Goal: Find specific page/section: Find specific page/section

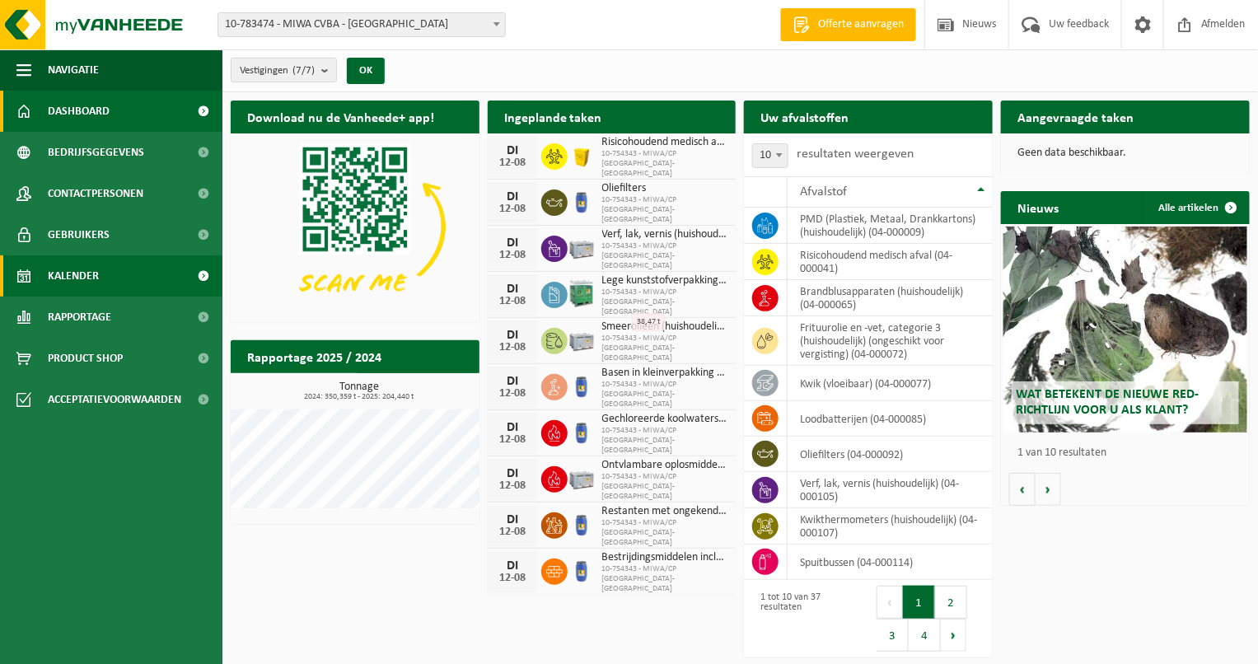
click at [100, 269] on link "Kalender" at bounding box center [111, 275] width 222 height 41
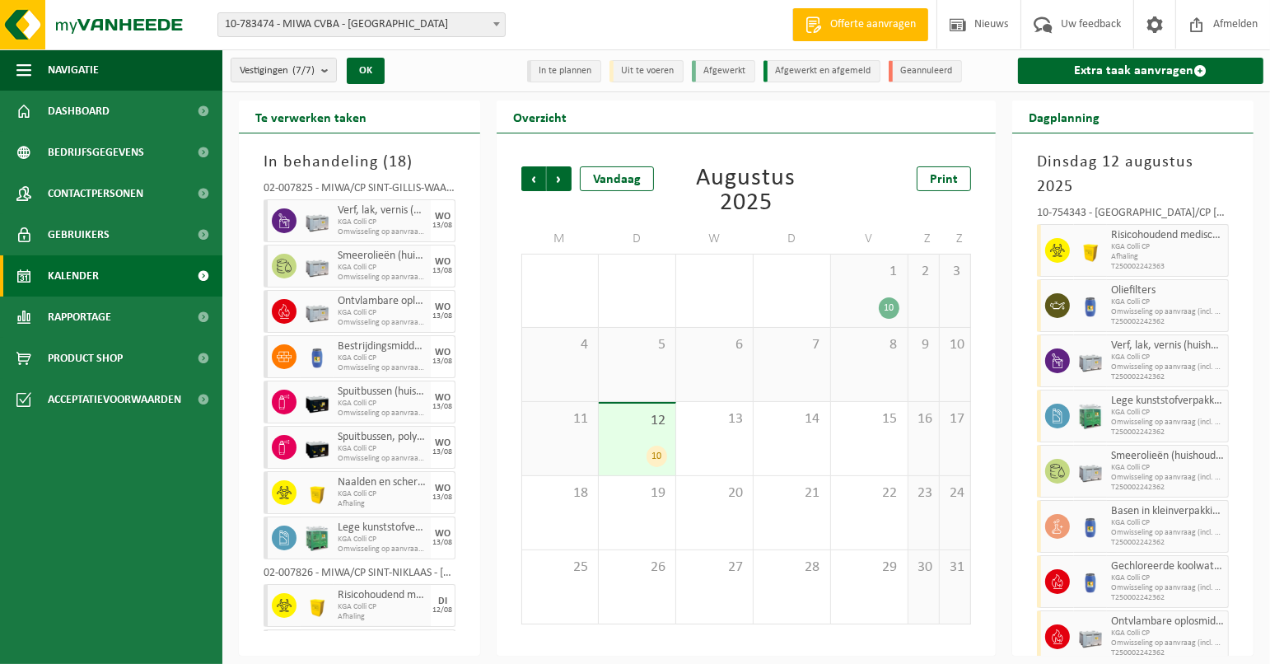
click at [423, 21] on span "10-783474 - MIWA CVBA - [GEOGRAPHIC_DATA]" at bounding box center [361, 24] width 287 height 23
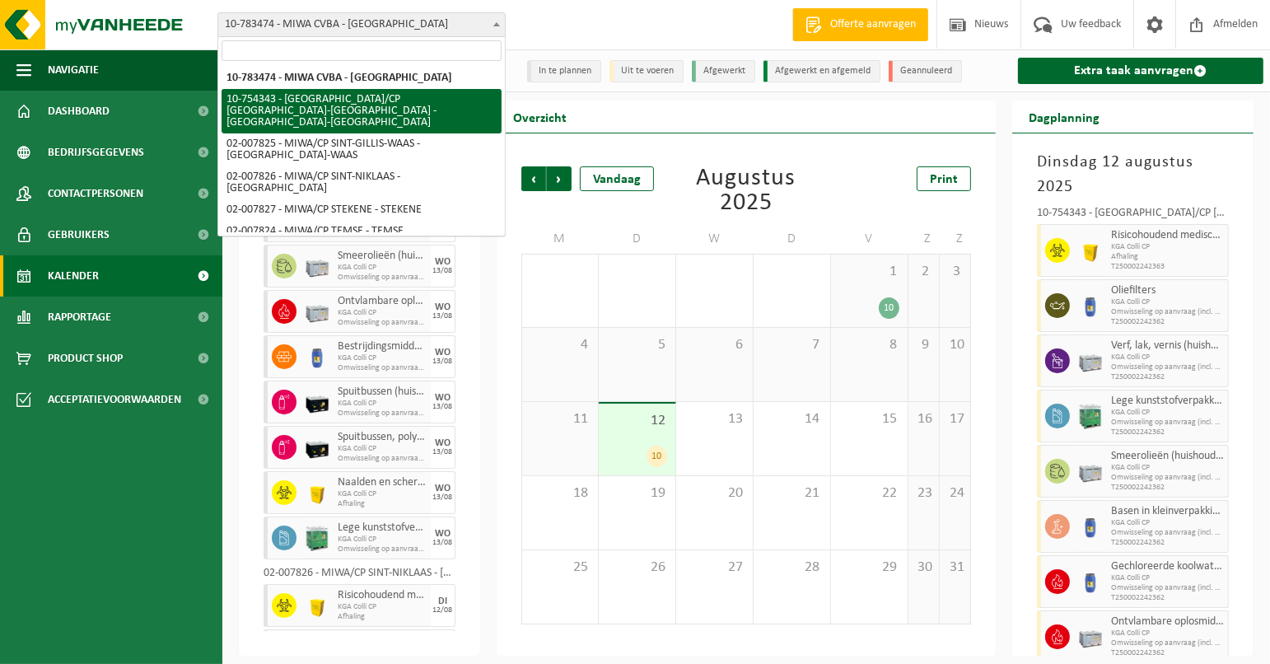
select select "27802"
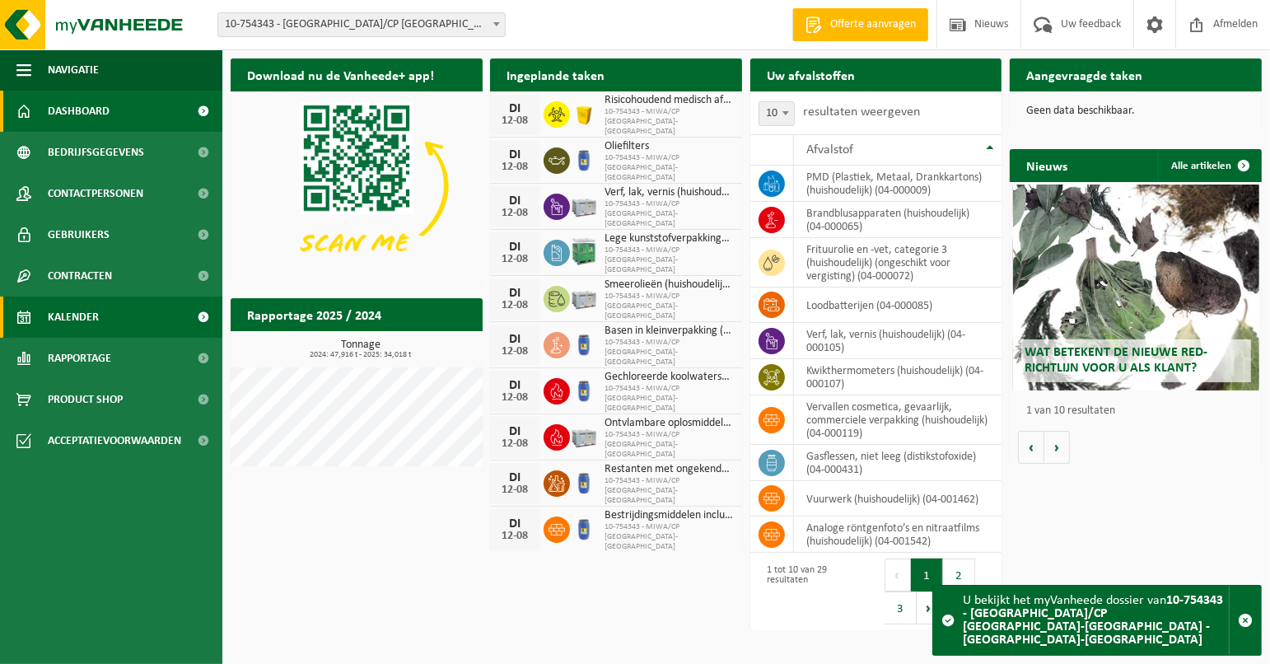
click at [121, 315] on link "Kalender" at bounding box center [111, 317] width 222 height 41
